Goal: Transaction & Acquisition: Purchase product/service

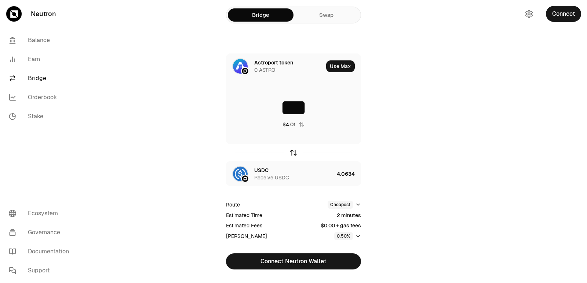
click at [293, 153] on icon "button" at bounding box center [293, 153] width 8 height 8
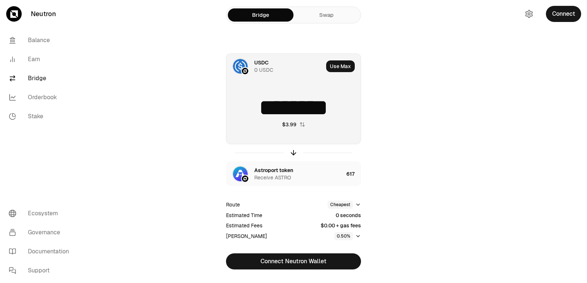
click at [293, 111] on input "********" at bounding box center [293, 108] width 134 height 22
drag, startPoint x: 347, startPoint y: 112, endPoint x: 289, endPoint y: 115, distance: 58.4
click at [289, 115] on input "********" at bounding box center [293, 108] width 134 height 22
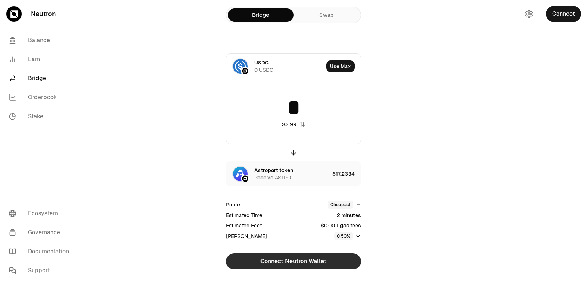
type input "*"
click at [300, 263] on button "Connect Neutron Wallet" at bounding box center [293, 262] width 135 height 16
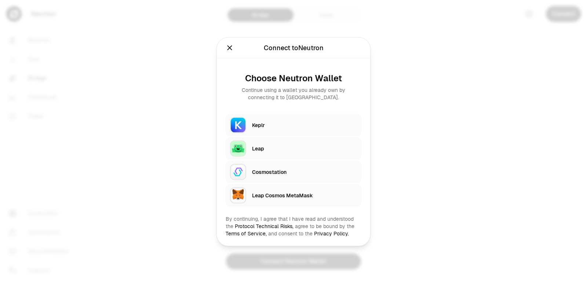
click at [260, 125] on div "Keplr" at bounding box center [304, 124] width 105 height 7
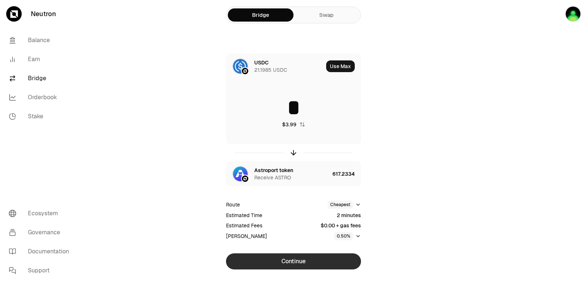
click at [304, 266] on button "Continue" at bounding box center [293, 262] width 135 height 16
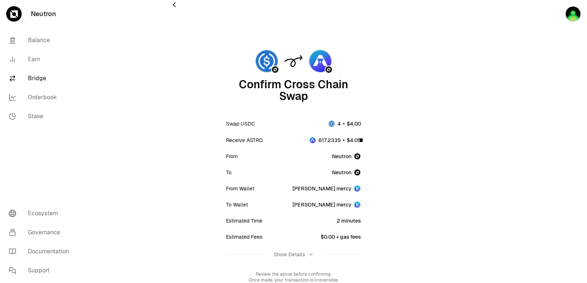
scroll to position [61, 0]
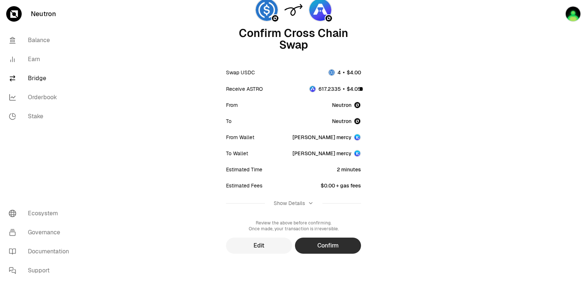
click at [328, 253] on button "Confirm" at bounding box center [328, 246] width 66 height 16
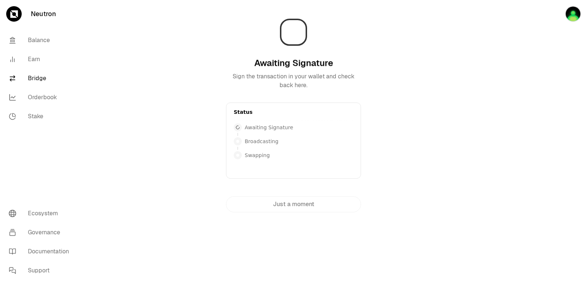
scroll to position [0, 0]
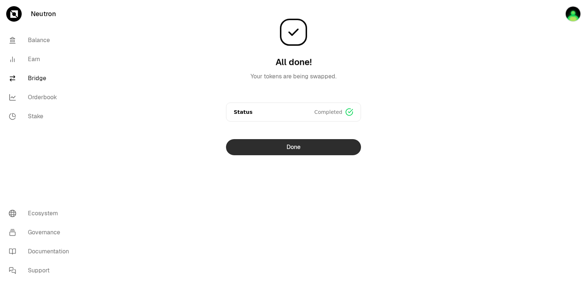
click at [283, 146] on button "Done" at bounding box center [293, 147] width 135 height 16
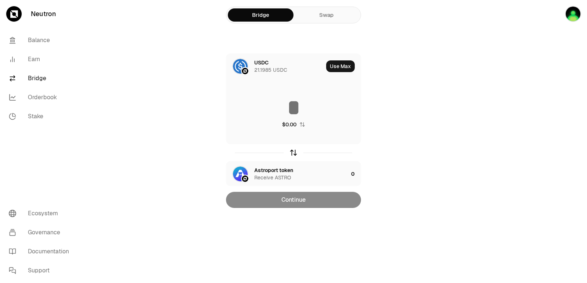
click at [294, 154] on icon "button" at bounding box center [293, 153] width 8 height 8
click at [348, 65] on button "Use Max" at bounding box center [340, 67] width 29 height 12
type input "**********"
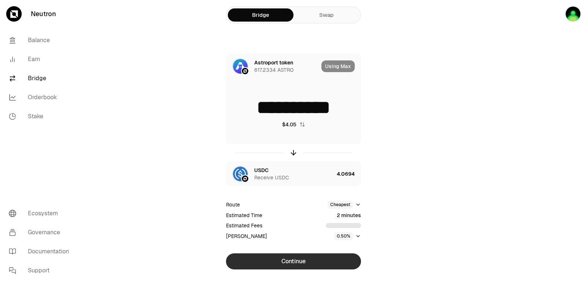
click at [298, 262] on button "Continue" at bounding box center [293, 262] width 135 height 16
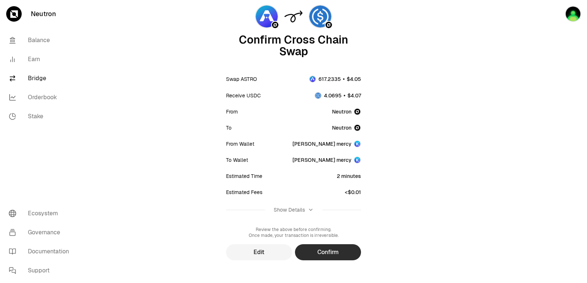
scroll to position [61, 0]
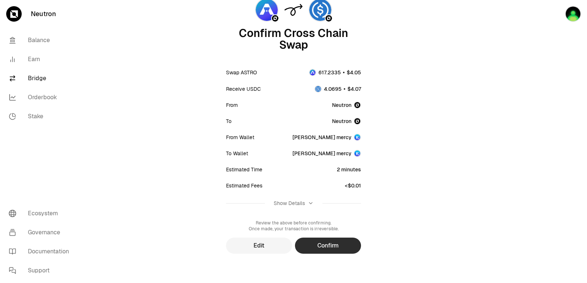
click at [330, 248] on button "Confirm" at bounding box center [328, 246] width 66 height 16
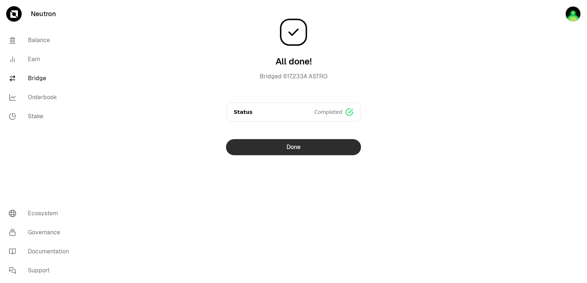
click at [294, 148] on button "Done" at bounding box center [293, 147] width 135 height 16
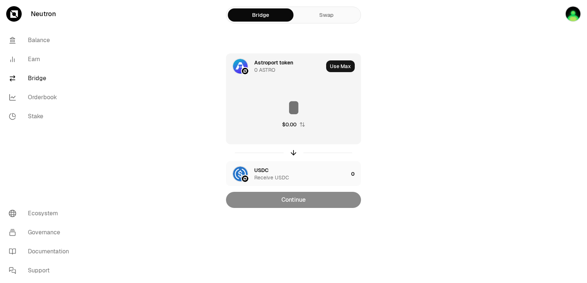
click at [264, 63] on div "Astroport token" at bounding box center [273, 62] width 39 height 7
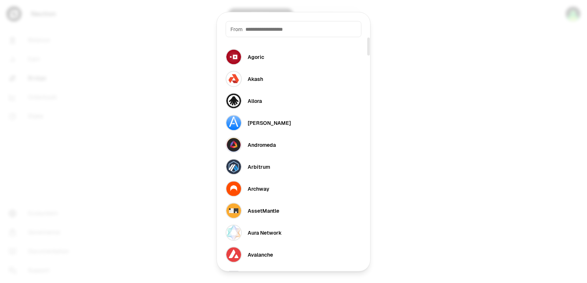
click at [261, 32] on input at bounding box center [300, 28] width 111 height 7
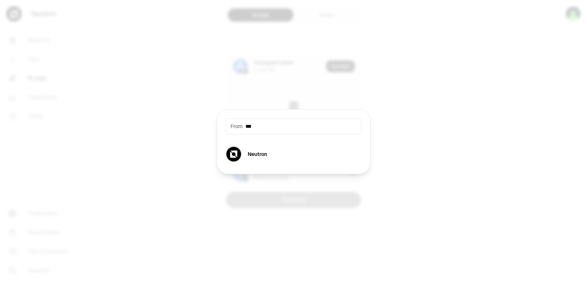
drag, startPoint x: 233, startPoint y: 125, endPoint x: 236, endPoint y: 131, distance: 6.7
click at [230, 125] on div "From ***" at bounding box center [294, 126] width 136 height 16
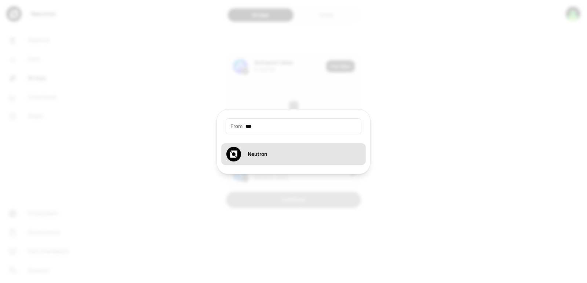
type input "***"
click at [249, 155] on div "Neutron" at bounding box center [257, 154] width 19 height 7
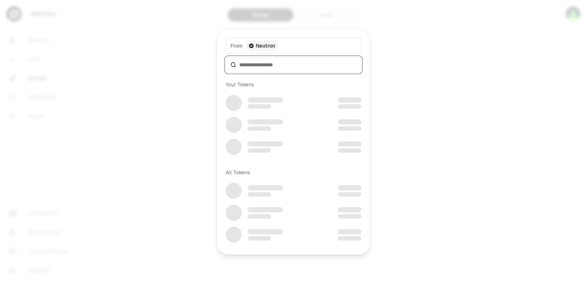
click at [259, 63] on input at bounding box center [297, 64] width 117 height 7
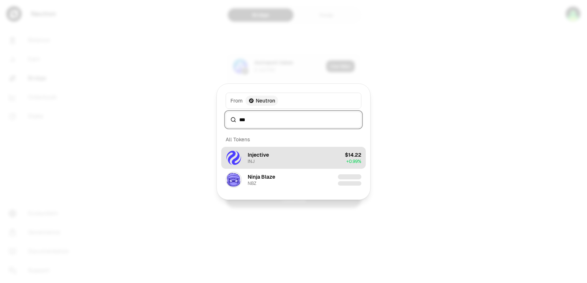
type input "***"
click at [285, 161] on button "Injective INJ $14.22 + 0.99%" at bounding box center [293, 158] width 144 height 22
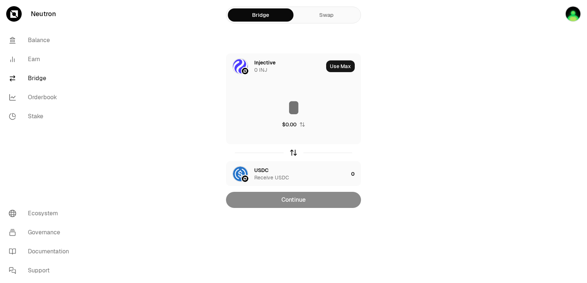
click at [293, 152] on icon "button" at bounding box center [293, 153] width 8 height 8
click at [335, 65] on button "Use Max" at bounding box center [340, 67] width 29 height 12
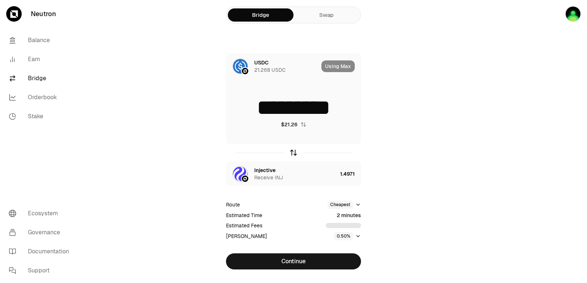
click at [291, 152] on icon "button" at bounding box center [293, 153] width 8 height 8
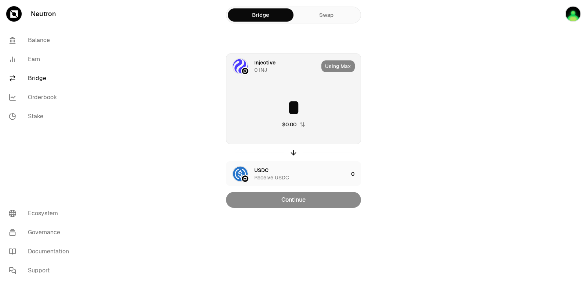
click at [278, 112] on input "*" at bounding box center [293, 108] width 134 height 22
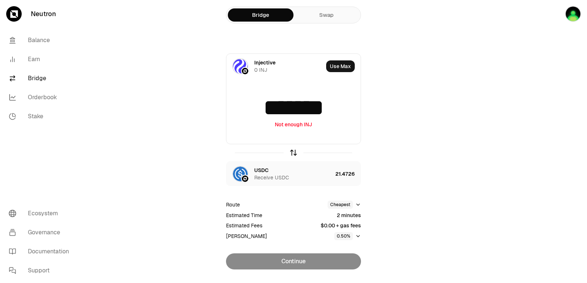
type input "*******"
click at [292, 150] on icon "button" at bounding box center [293, 153] width 8 height 8
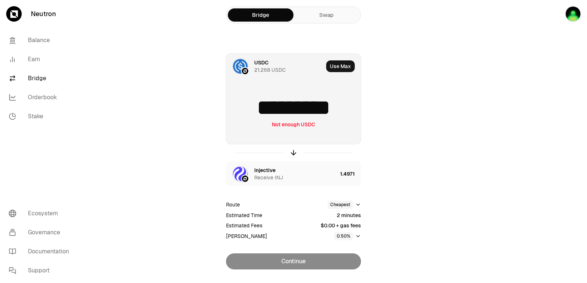
click at [311, 101] on input "*********" at bounding box center [293, 108] width 134 height 22
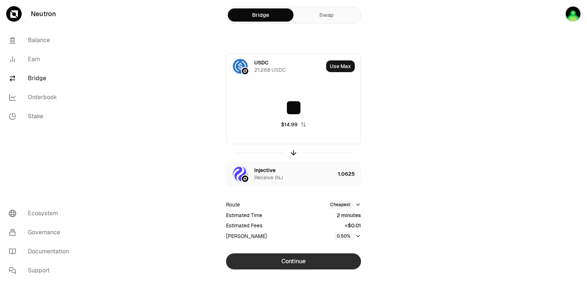
type input "**"
click at [294, 259] on button "Continue" at bounding box center [293, 262] width 135 height 16
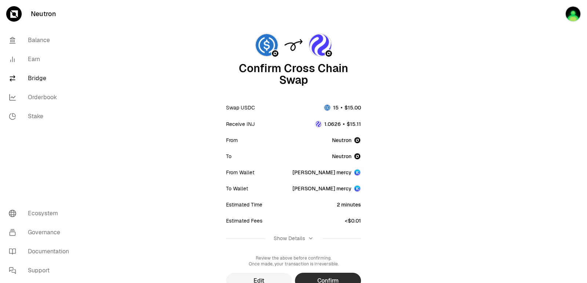
scroll to position [37, 0]
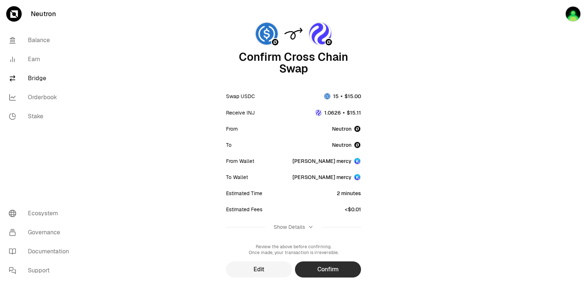
click at [327, 270] on button "Confirm" at bounding box center [328, 270] width 66 height 16
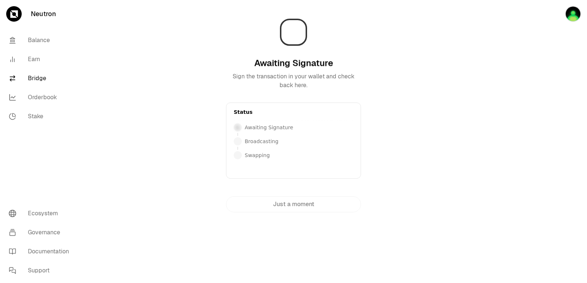
scroll to position [0, 0]
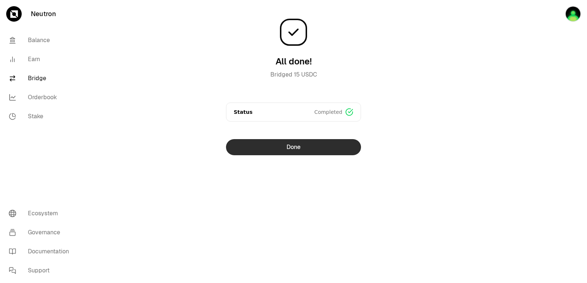
click at [287, 148] on button "Done" at bounding box center [293, 147] width 135 height 16
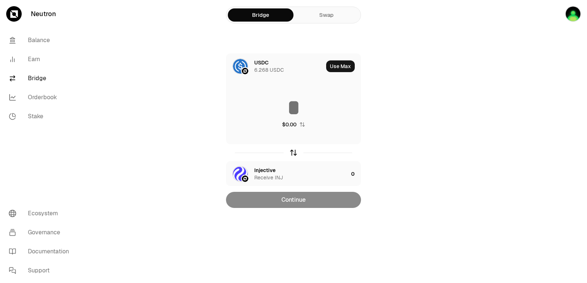
click at [292, 153] on icon "button" at bounding box center [293, 153] width 8 height 8
click at [292, 152] on icon "button" at bounding box center [293, 153] width 8 height 8
click at [293, 152] on icon "button" at bounding box center [293, 153] width 8 height 8
click at [334, 64] on button "Use Max" at bounding box center [340, 67] width 29 height 12
type input "**********"
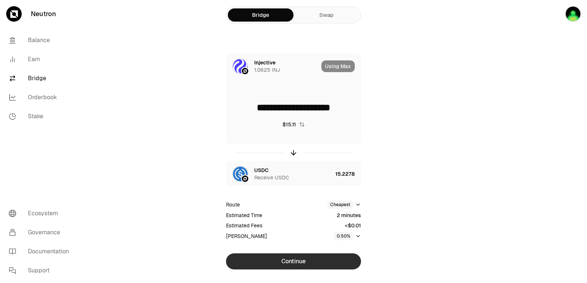
click at [289, 259] on button "Continue" at bounding box center [293, 262] width 135 height 16
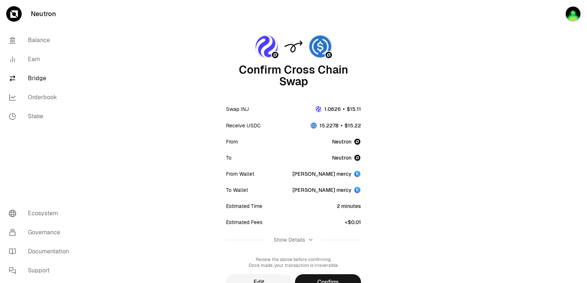
scroll to position [37, 0]
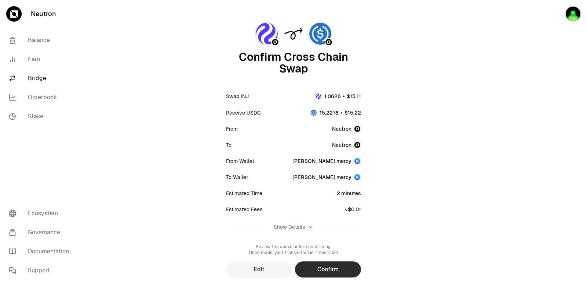
click at [322, 270] on button "Confirm" at bounding box center [328, 270] width 66 height 16
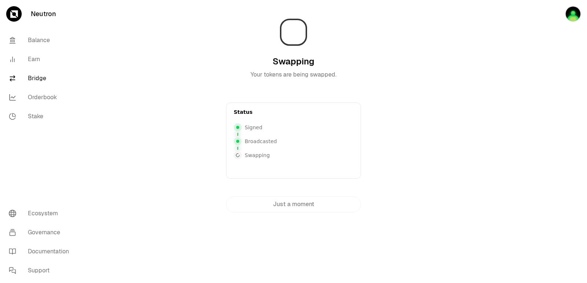
click at [519, 117] on div at bounding box center [546, 121] width 82 height 242
click at [514, 68] on div at bounding box center [546, 121] width 82 height 242
drag, startPoint x: 531, startPoint y: 120, endPoint x: 526, endPoint y: 120, distance: 4.4
click at [530, 120] on div at bounding box center [546, 121] width 82 height 242
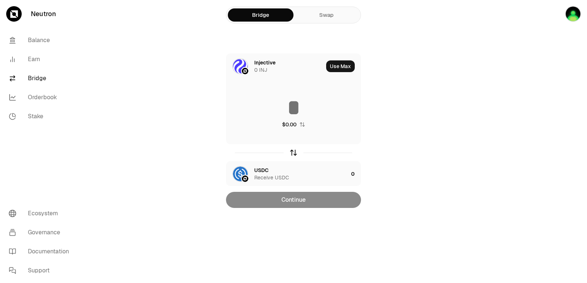
drag, startPoint x: 292, startPoint y: 153, endPoint x: 292, endPoint y: 108, distance: 45.1
click at [292, 153] on icon "button" at bounding box center [293, 153] width 8 height 8
click at [287, 102] on input at bounding box center [293, 108] width 134 height 22
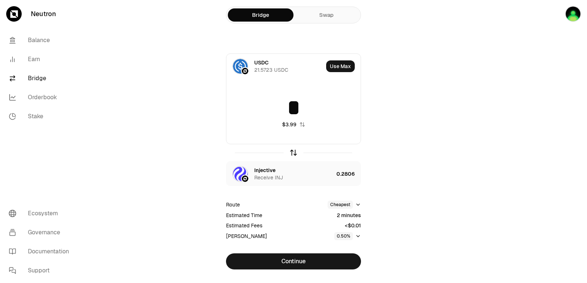
type input "*"
click at [294, 151] on icon "button" at bounding box center [293, 153] width 8 height 8
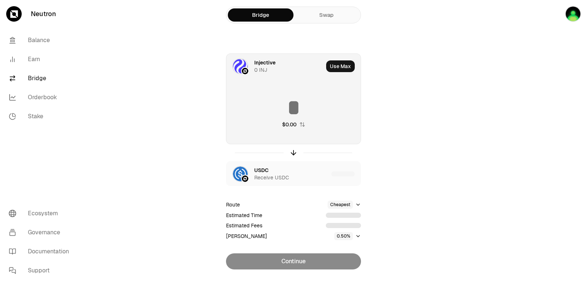
click at [286, 108] on input at bounding box center [293, 108] width 134 height 22
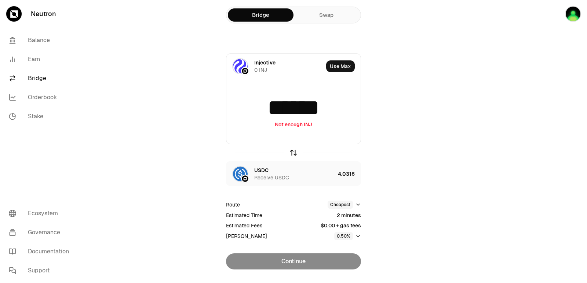
type input "******"
click at [293, 154] on icon "button" at bounding box center [293, 153] width 0 height 5
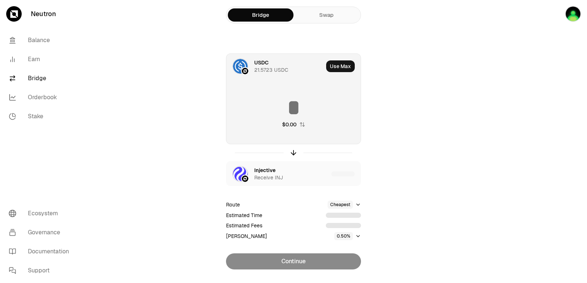
click at [295, 114] on input at bounding box center [293, 108] width 134 height 22
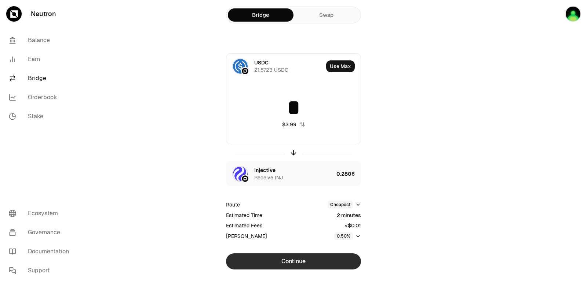
type input "*"
click at [291, 263] on button "Continue" at bounding box center [293, 262] width 135 height 16
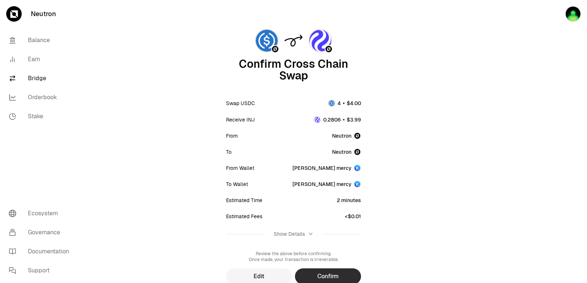
scroll to position [61, 0]
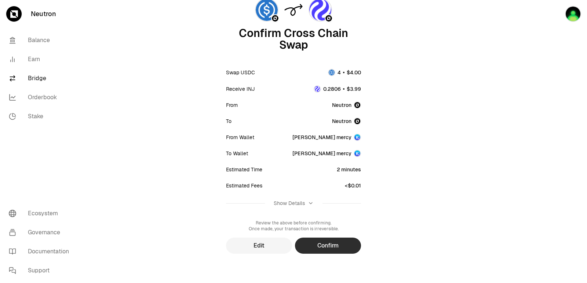
click at [329, 242] on button "Confirm" at bounding box center [328, 246] width 66 height 16
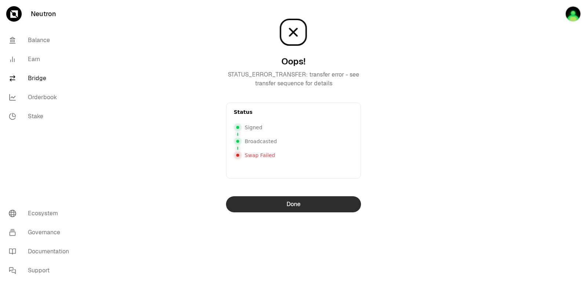
click at [298, 208] on button "Done" at bounding box center [293, 205] width 135 height 16
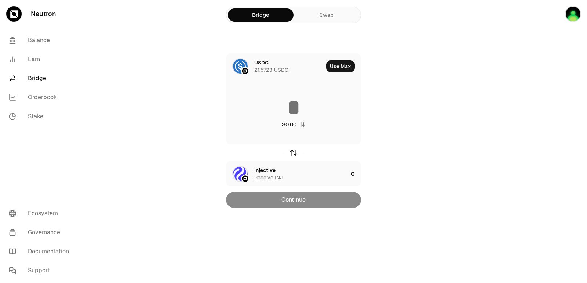
click at [290, 155] on icon "button" at bounding box center [293, 153] width 8 height 8
click at [292, 154] on icon "button" at bounding box center [293, 153] width 8 height 8
